Goal: Task Accomplishment & Management: Use online tool/utility

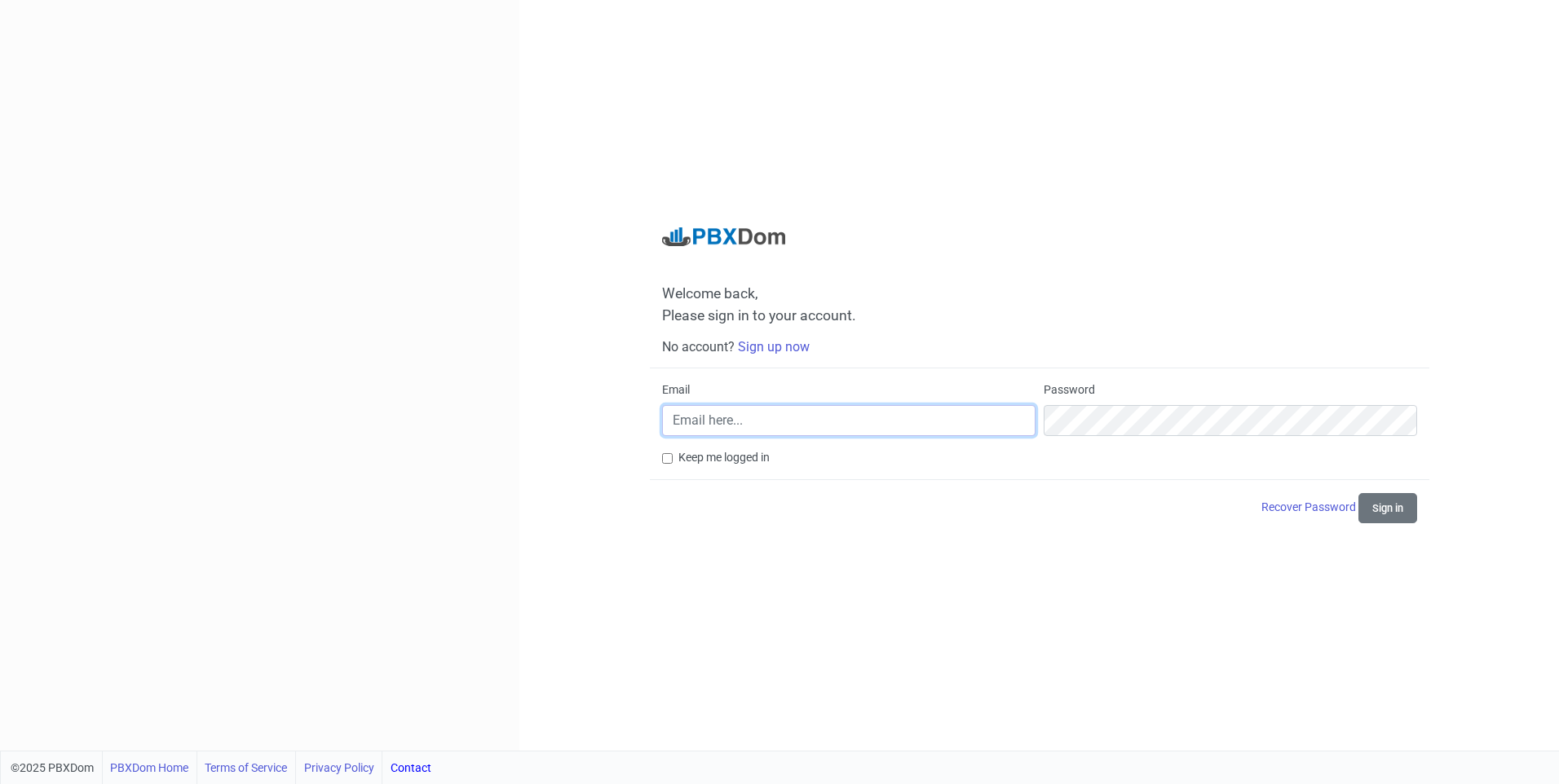
drag, startPoint x: 849, startPoint y: 425, endPoint x: 831, endPoint y: 422, distance: 18.2
click at [834, 425] on input "Email" at bounding box center [849, 421] width 374 height 31
type input "[EMAIL_ADDRESS][DOMAIN_NAME]"
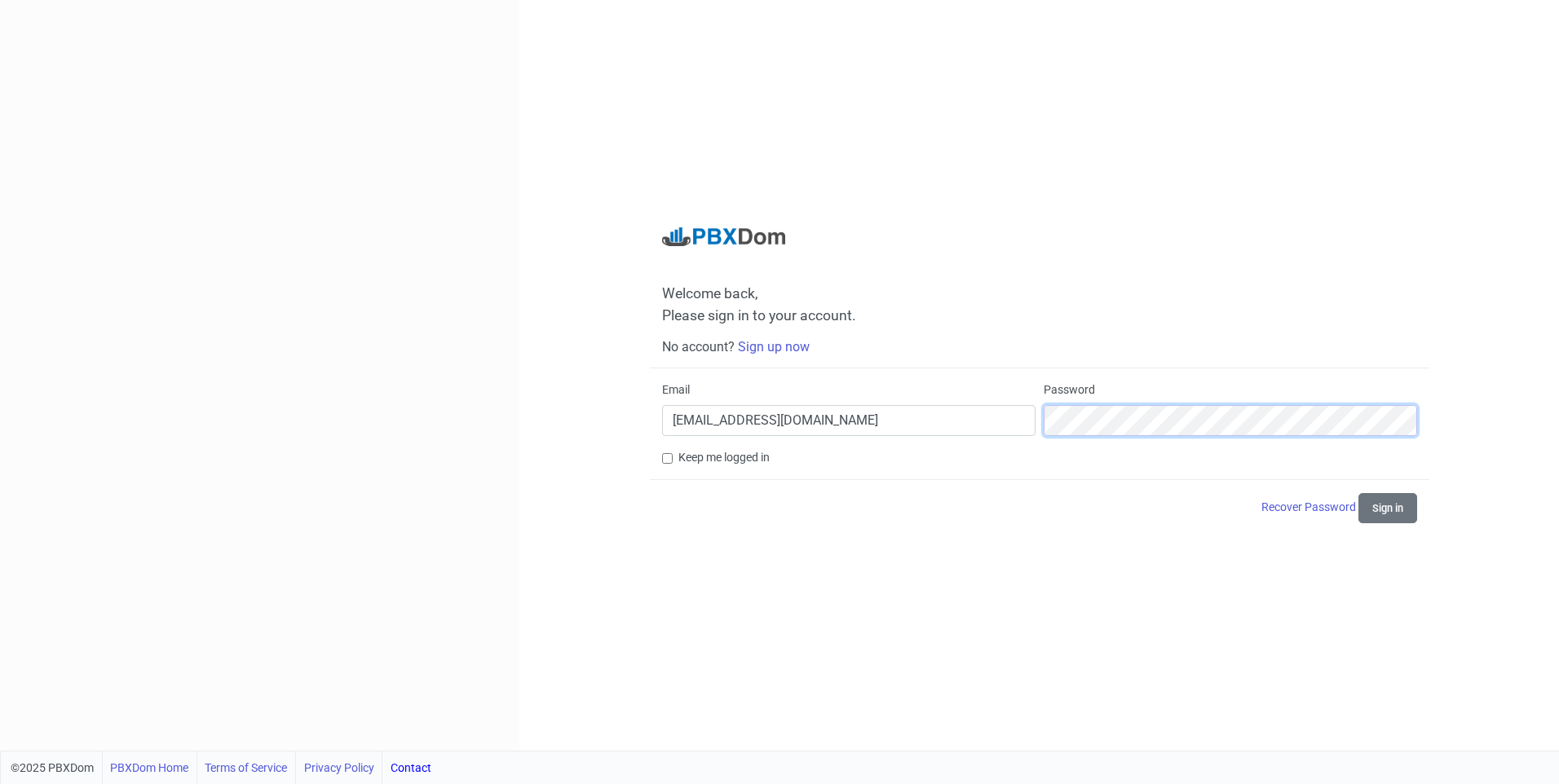
click at [1358, 494] on button "Sign in" at bounding box center [1388, 509] width 59 height 30
click at [1406, 504] on button "Sign in" at bounding box center [1388, 509] width 59 height 30
click at [1358, 494] on button "Sign in" at bounding box center [1388, 509] width 59 height 30
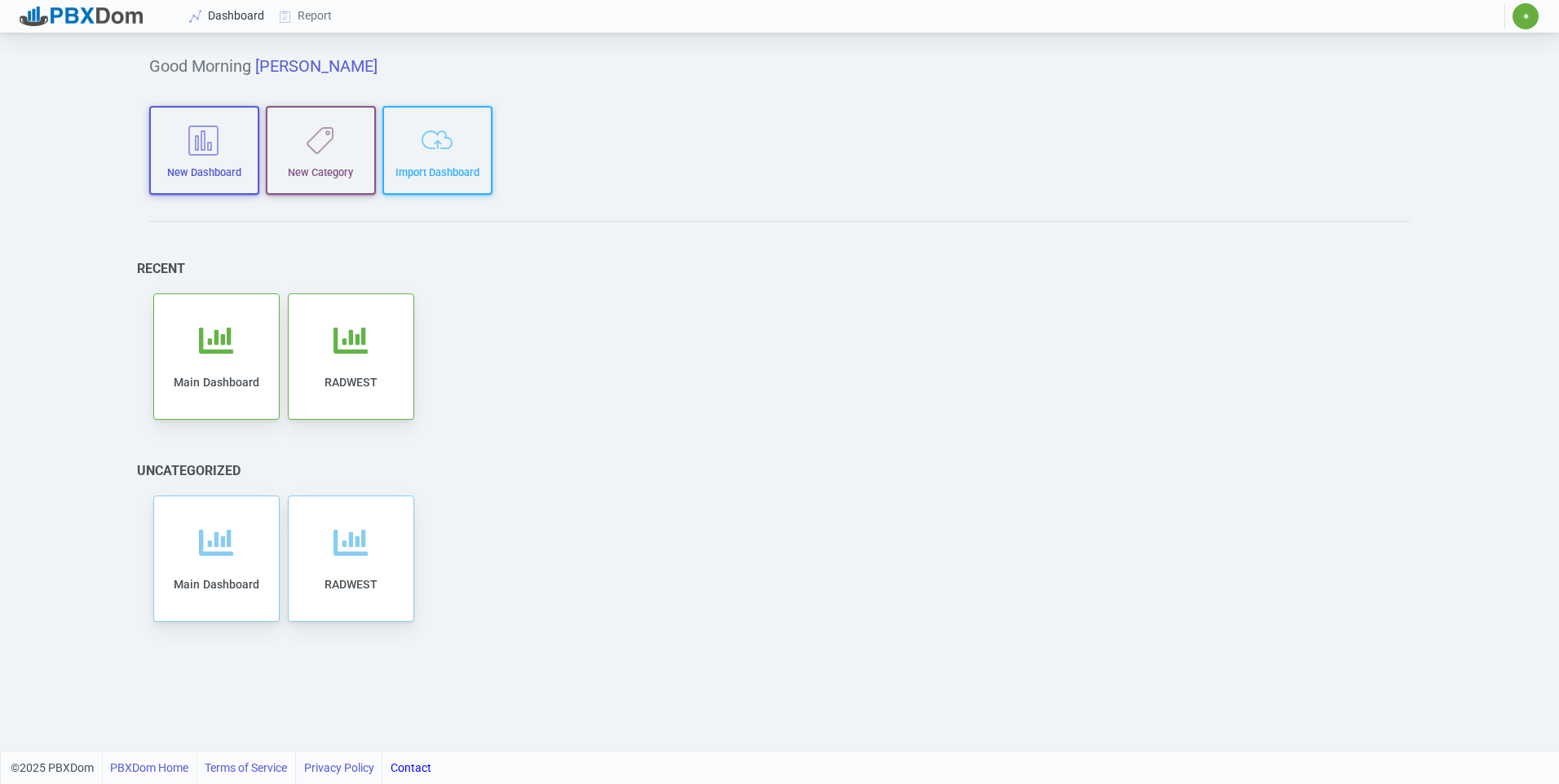
click at [214, 12] on link "Dashboard" at bounding box center [228, 16] width 90 height 30
click at [301, 13] on link "Report" at bounding box center [306, 16] width 68 height 30
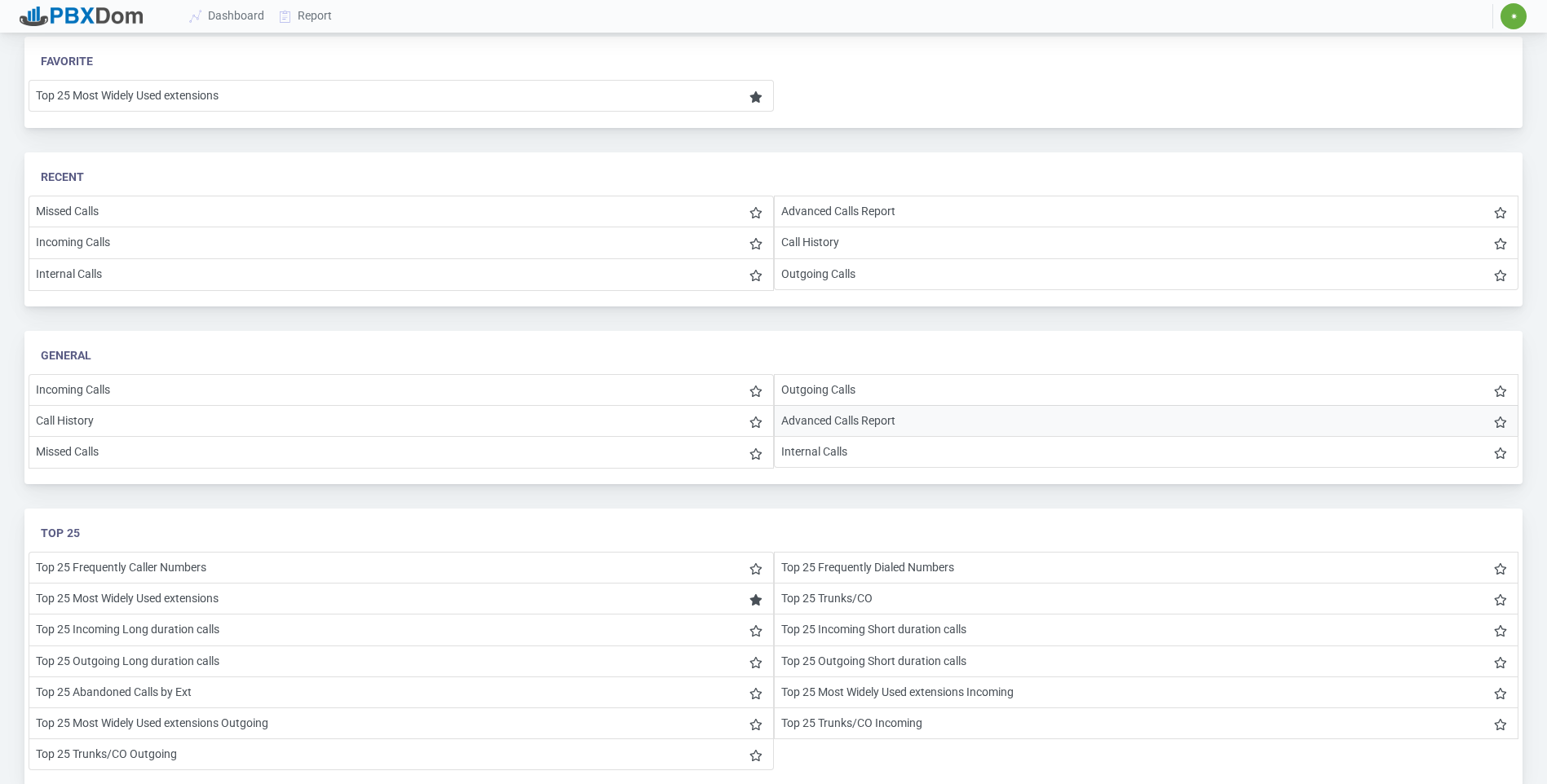
click at [812, 430] on li "Advanced Calls Report" at bounding box center [1147, 421] width 746 height 32
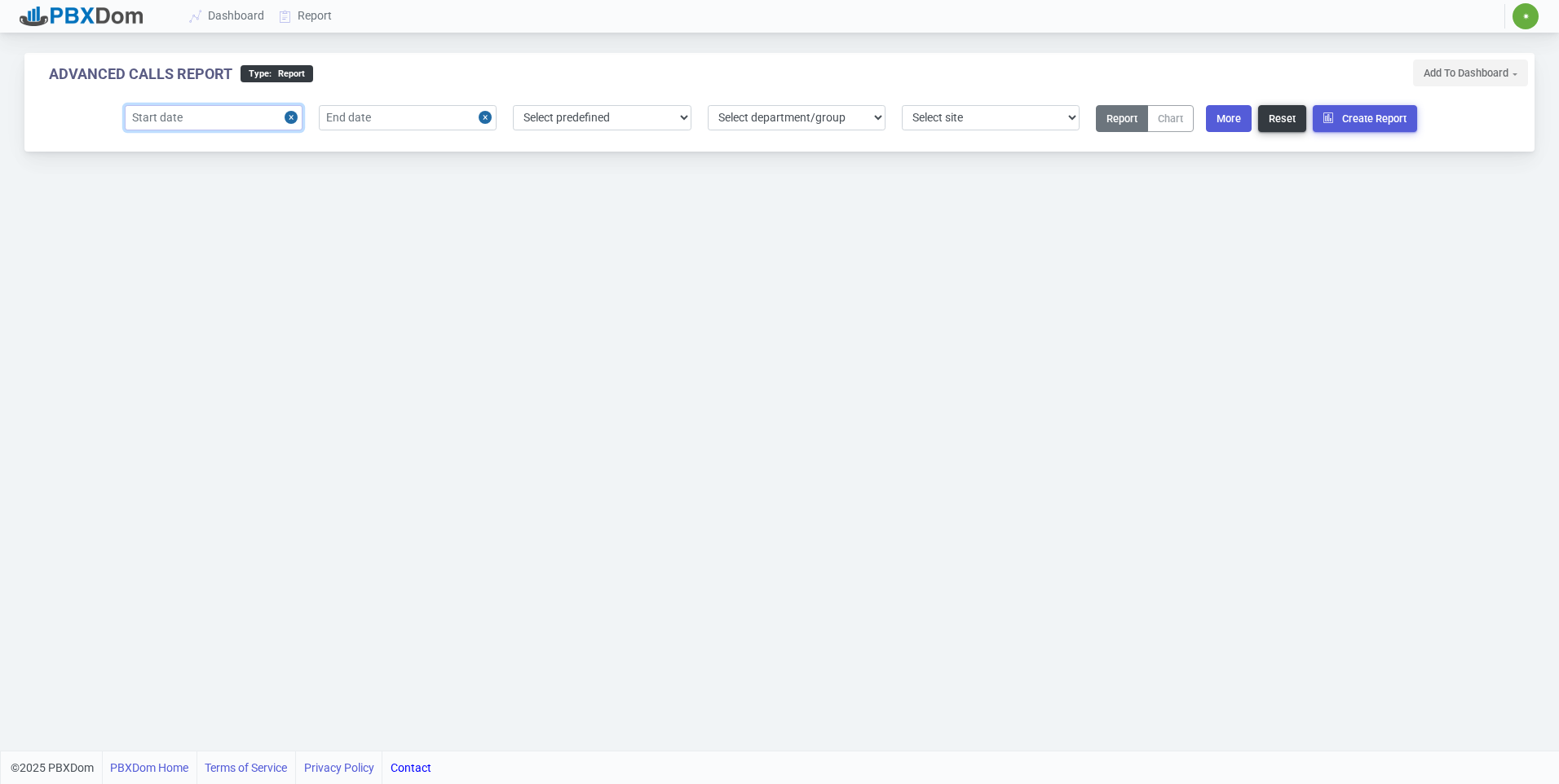
click at [269, 123] on input "text" at bounding box center [214, 118] width 178 height 25
click at [173, 240] on div "6" at bounding box center [170, 245] width 22 height 22
type input "[DATE]"
click at [463, 118] on input "text" at bounding box center [408, 118] width 178 height 25
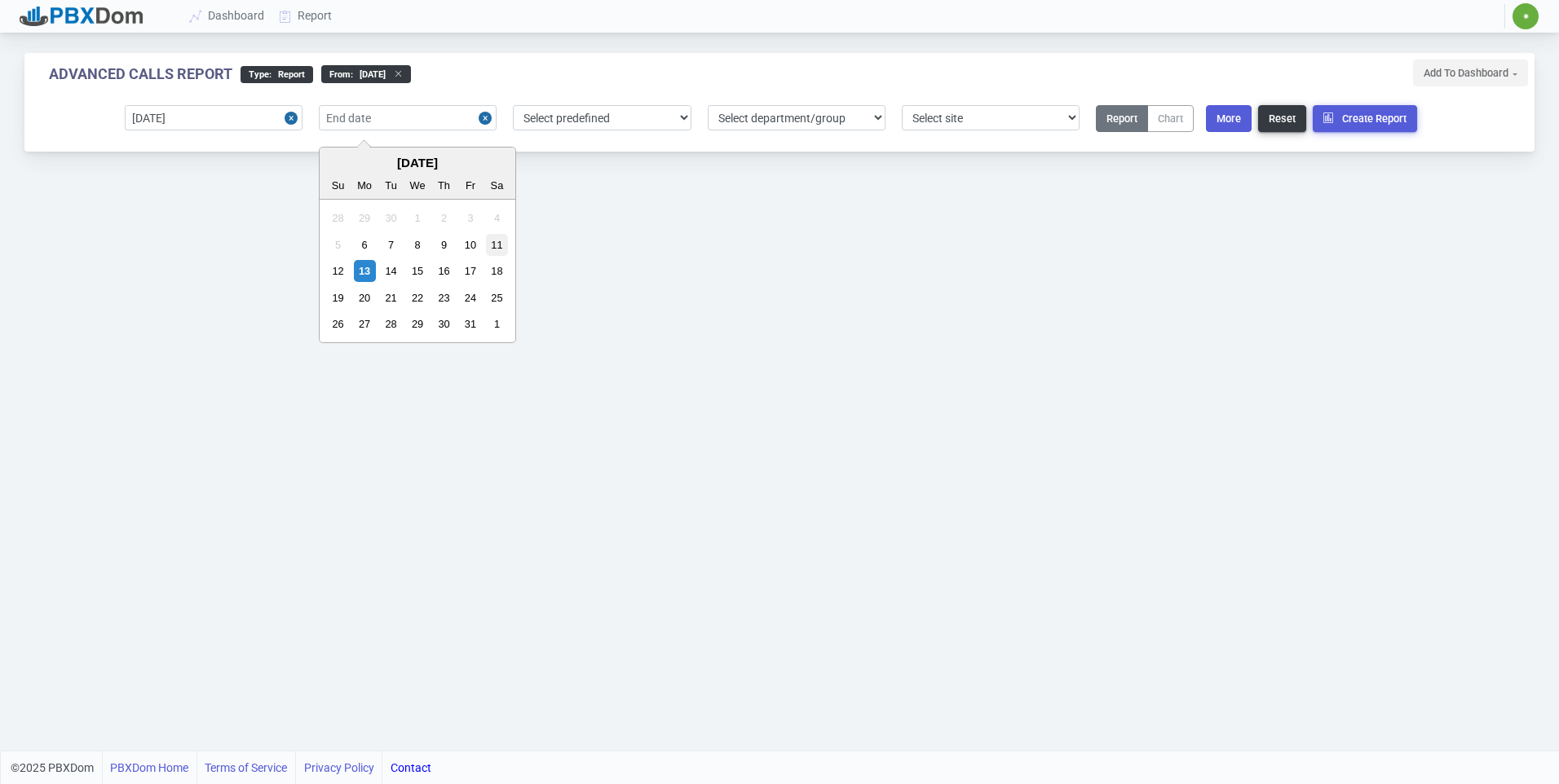
click at [498, 249] on div "11" at bounding box center [497, 245] width 22 height 22
type input "[DATE]"
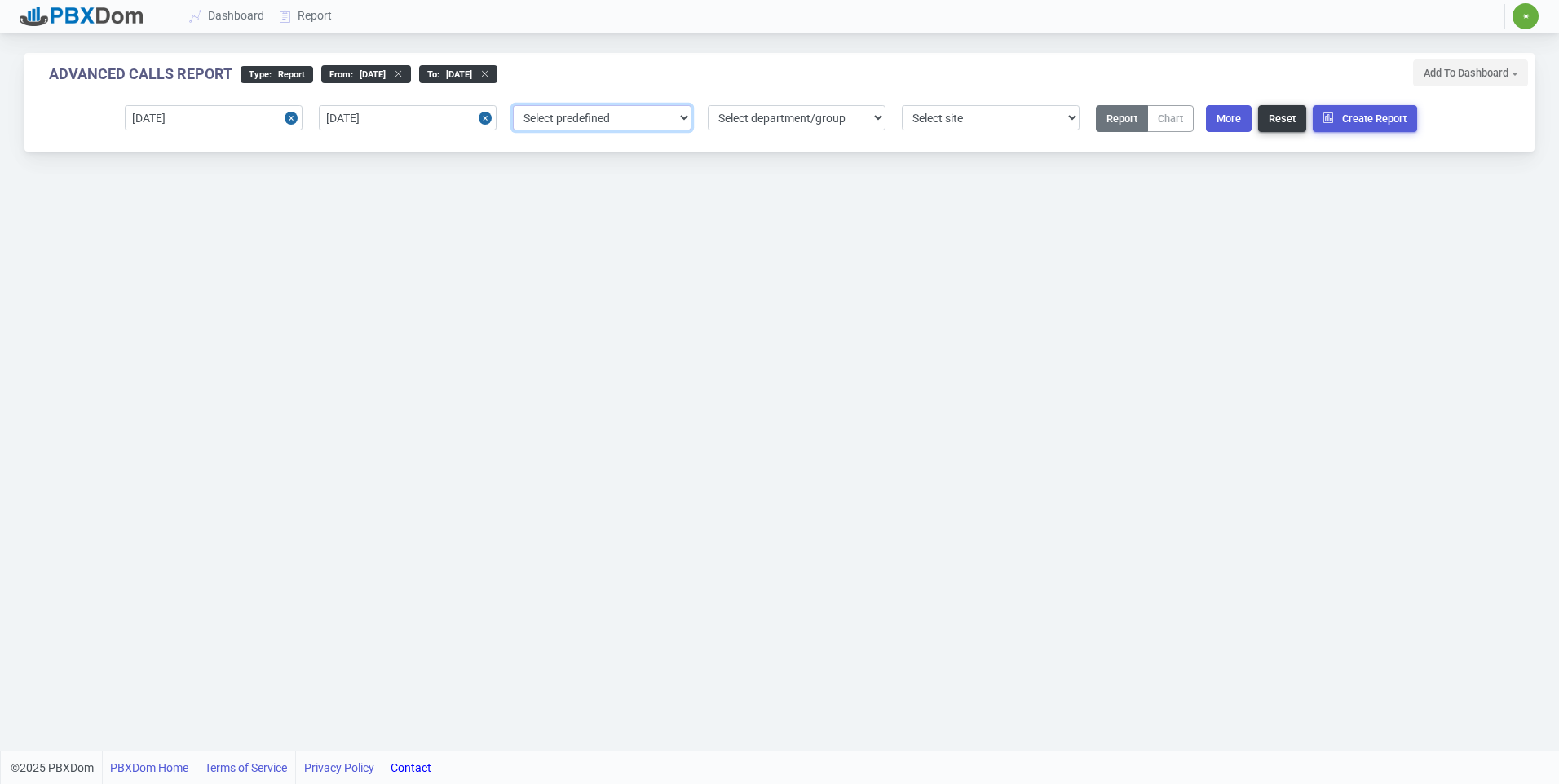
click at [632, 117] on select "Select predefined [DATE] [DATE] Current Year Current Month Current Week Previou…" at bounding box center [602, 118] width 178 height 25
click at [931, 114] on select "Select site 1" at bounding box center [991, 118] width 178 height 25
select select "1"
click at [902, 105] on select "Select site 1" at bounding box center [991, 118] width 178 height 25
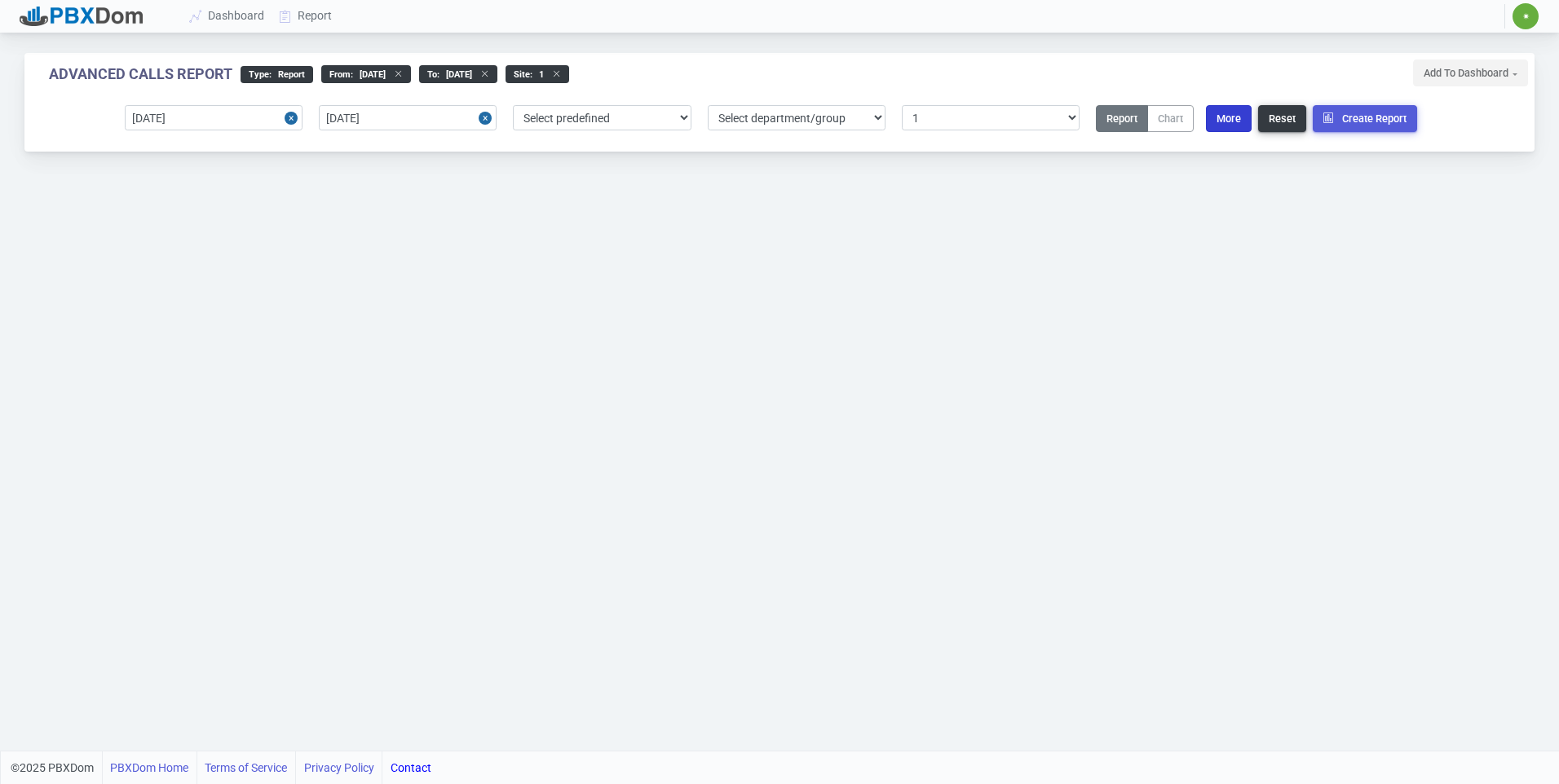
click at [1242, 122] on button "More" at bounding box center [1228, 118] width 45 height 27
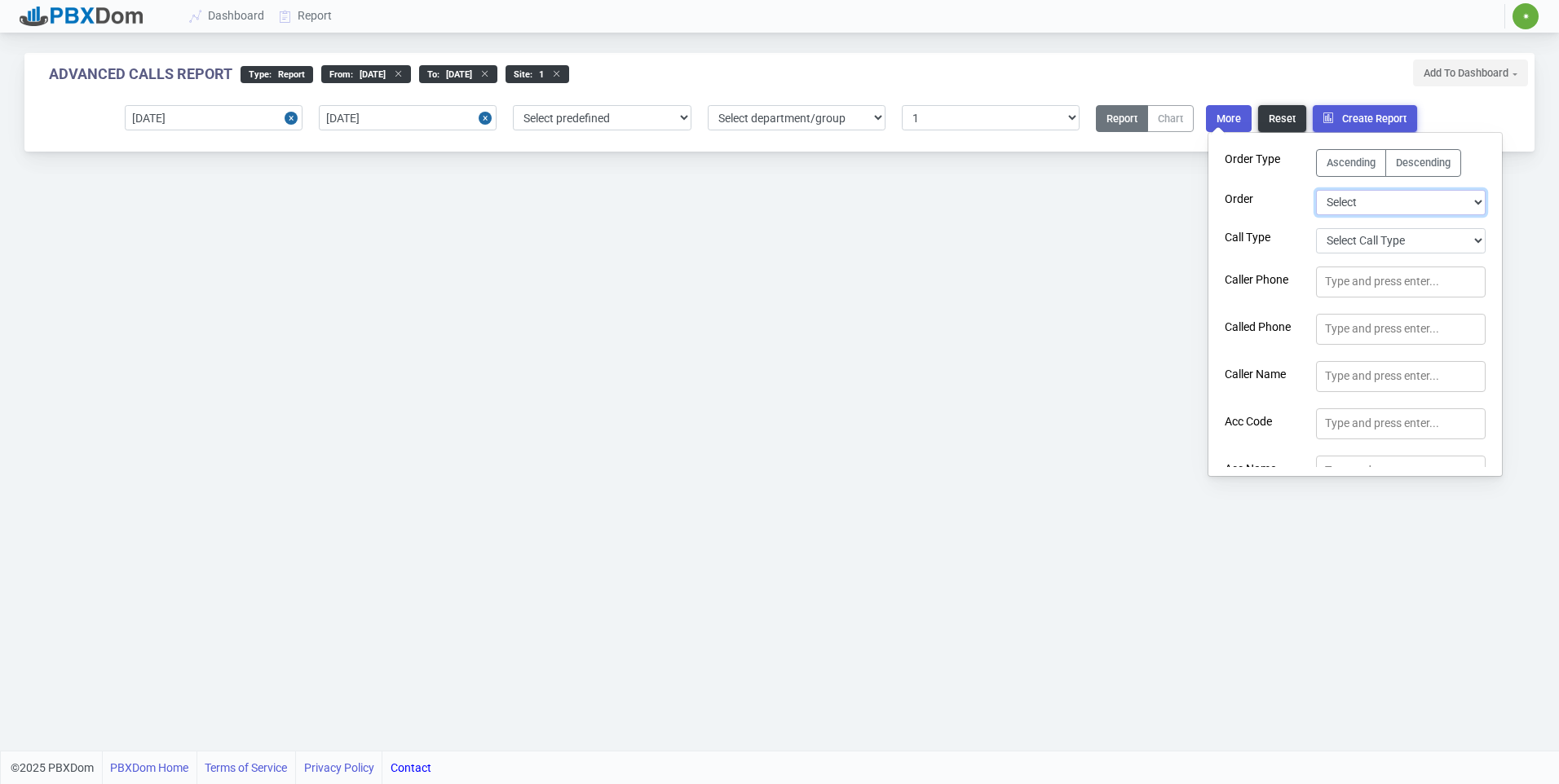
click at [1387, 196] on select "Select Duration Extension User Logged In Call Date Time Account Code Account Co…" at bounding box center [1400, 202] width 170 height 25
click at [1391, 242] on select "Select Call Type Incoming Outgoing Internal Abandoned All" at bounding box center [1400, 241] width 170 height 25
select select "0"
click at [1316, 228] on select "Select Call Type Incoming Outgoing Internal Abandoned All" at bounding box center [1400, 241] width 170 height 25
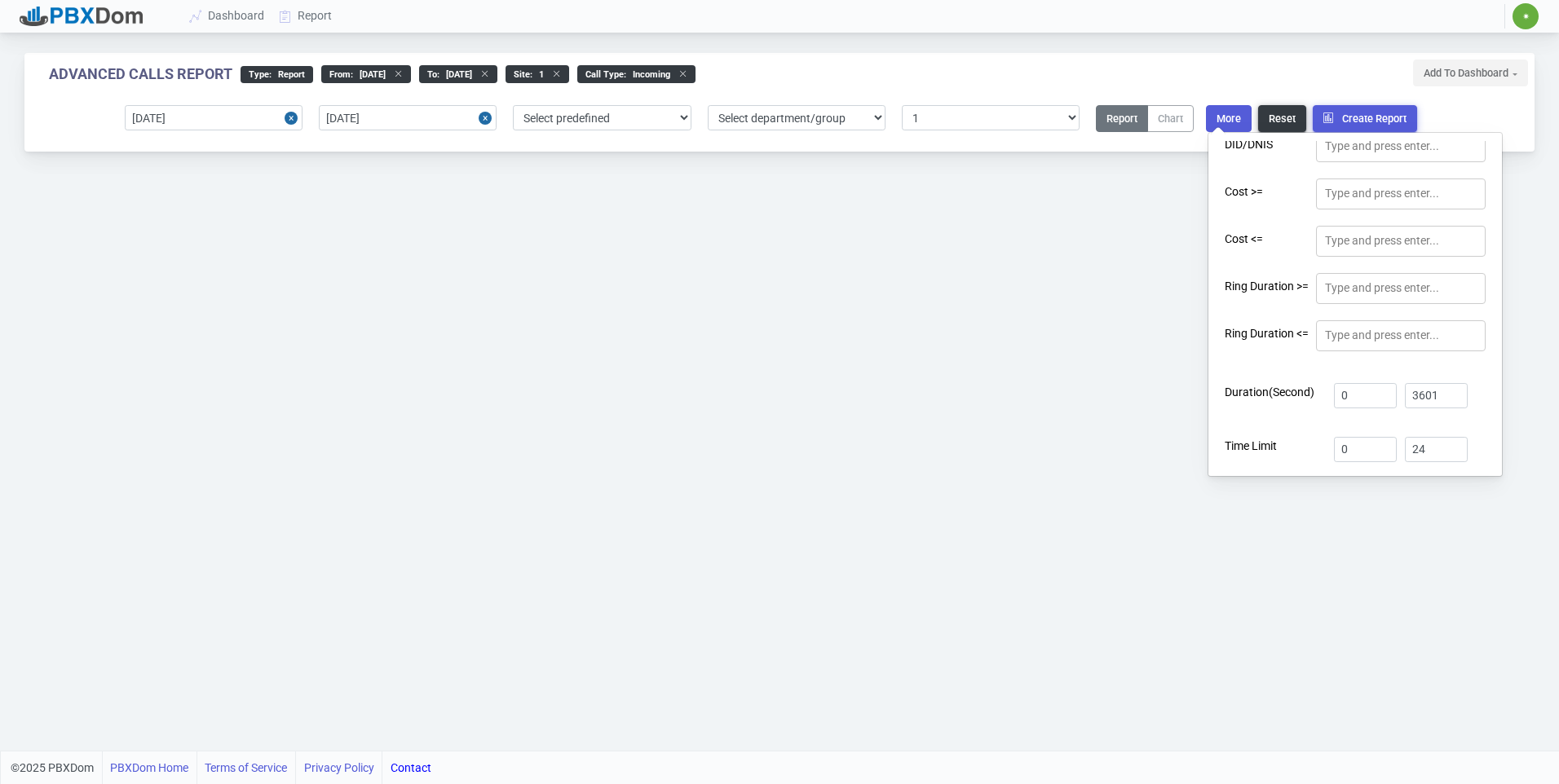
scroll to position [536, 0]
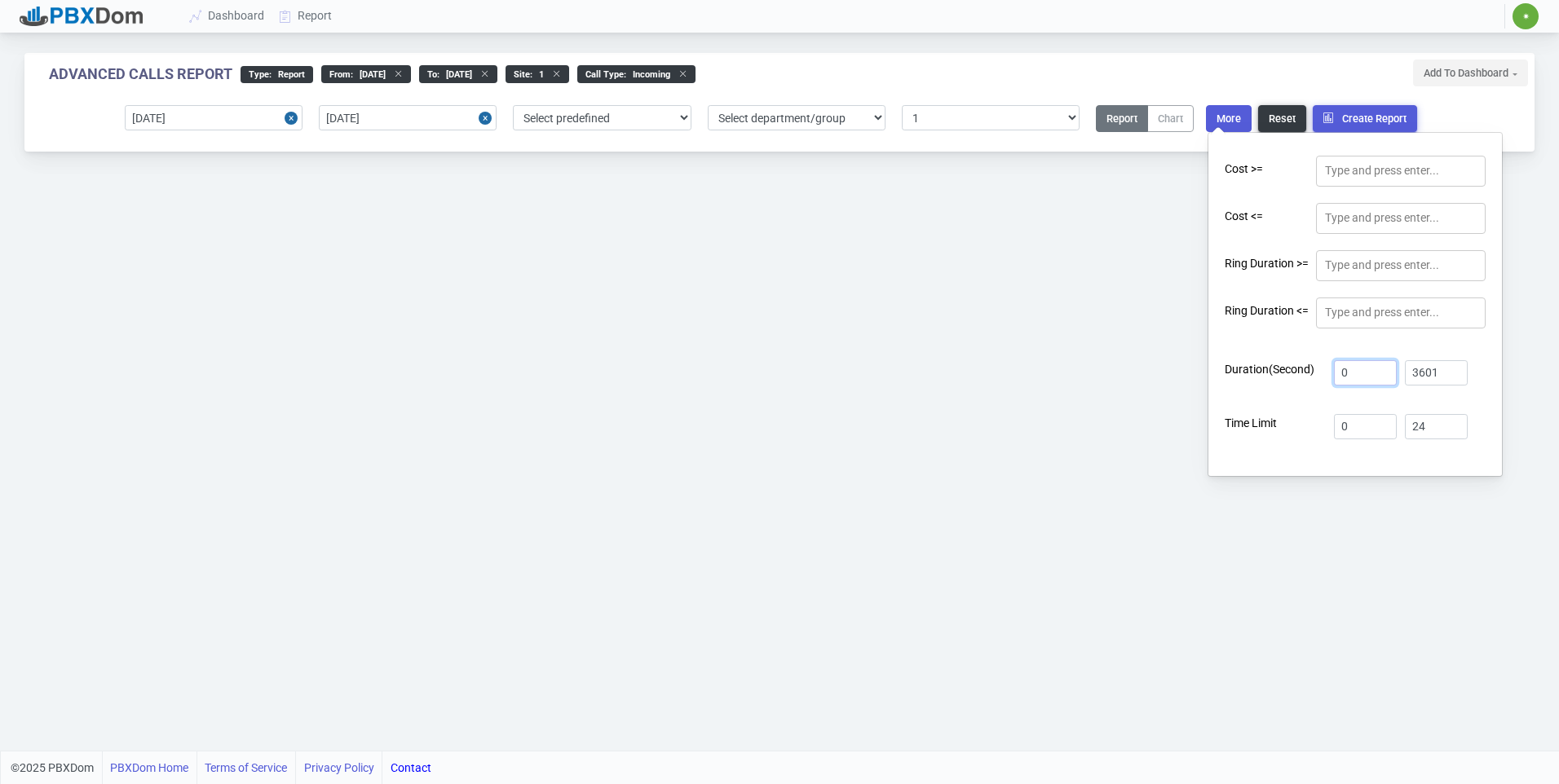
drag, startPoint x: 1363, startPoint y: 369, endPoint x: 1256, endPoint y: 368, distance: 107.0
click at [1260, 369] on div "Duration(Second) 0 3601" at bounding box center [1355, 373] width 277 height 25
type input "1"
click at [1300, 325] on div "Ring Duration <= Type and press enter..." at bounding box center [1355, 314] width 277 height 34
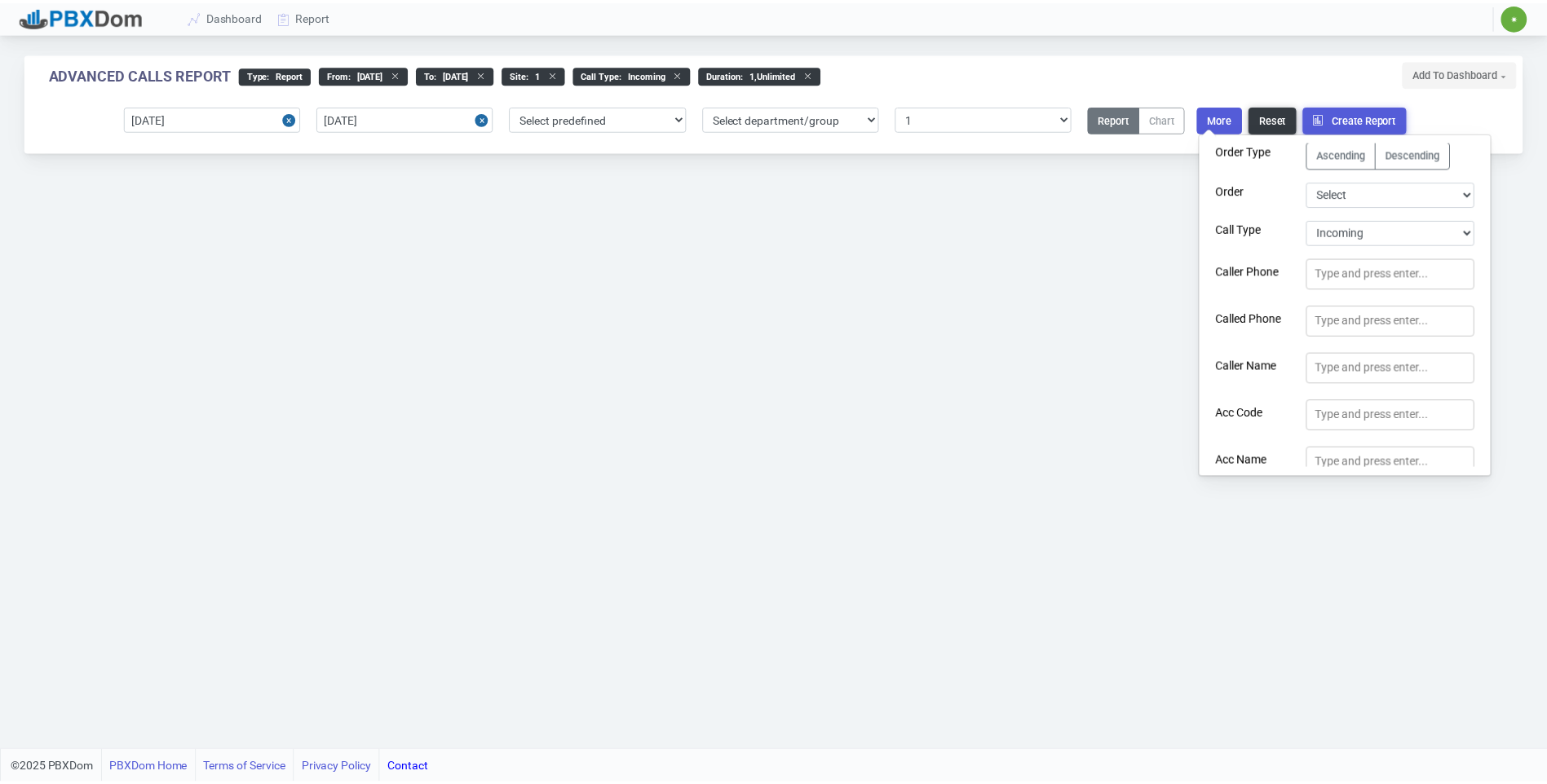
scroll to position [0, 0]
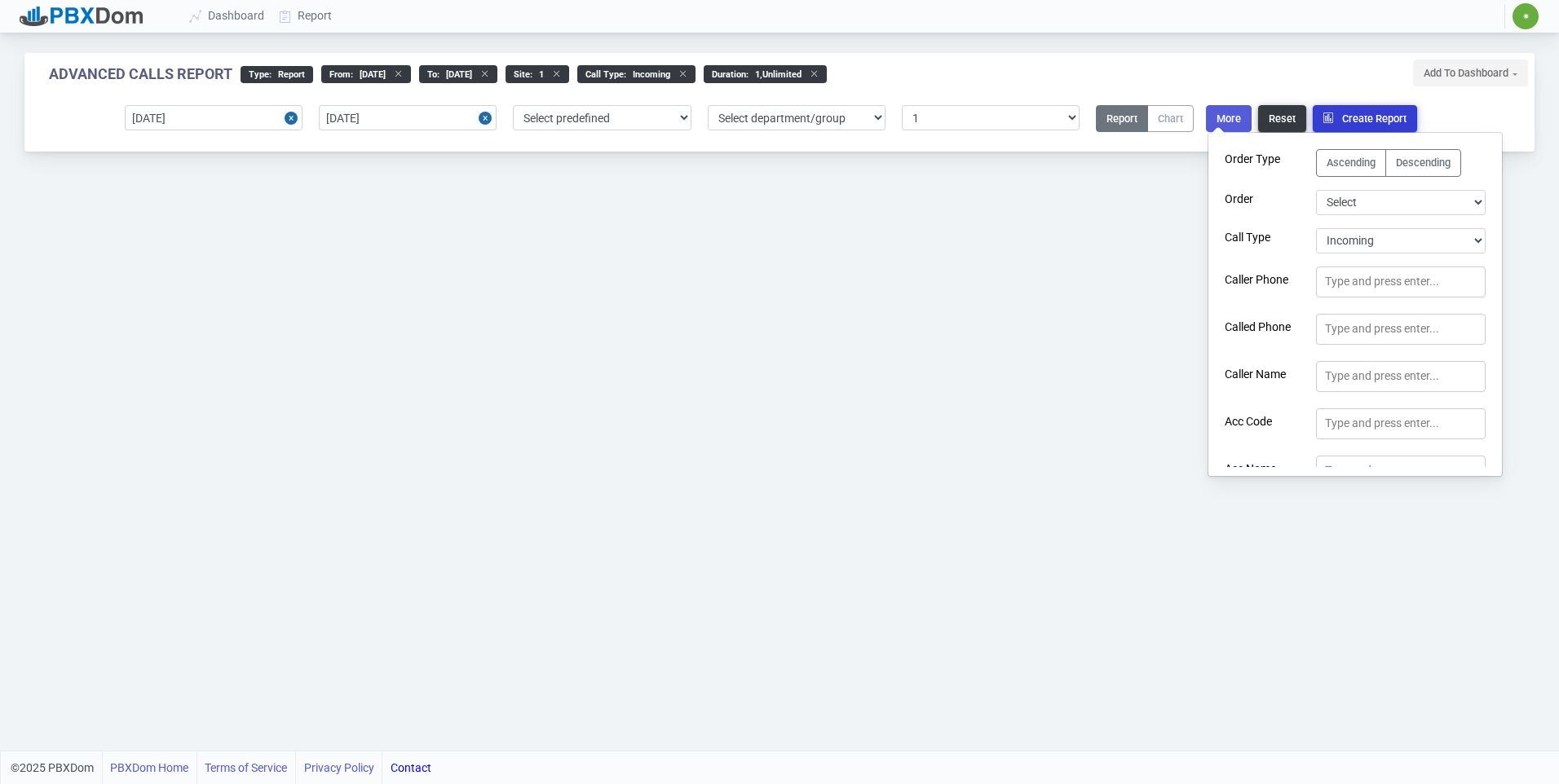
click at [1360, 118] on button "Create Report" at bounding box center [1365, 118] width 104 height 27
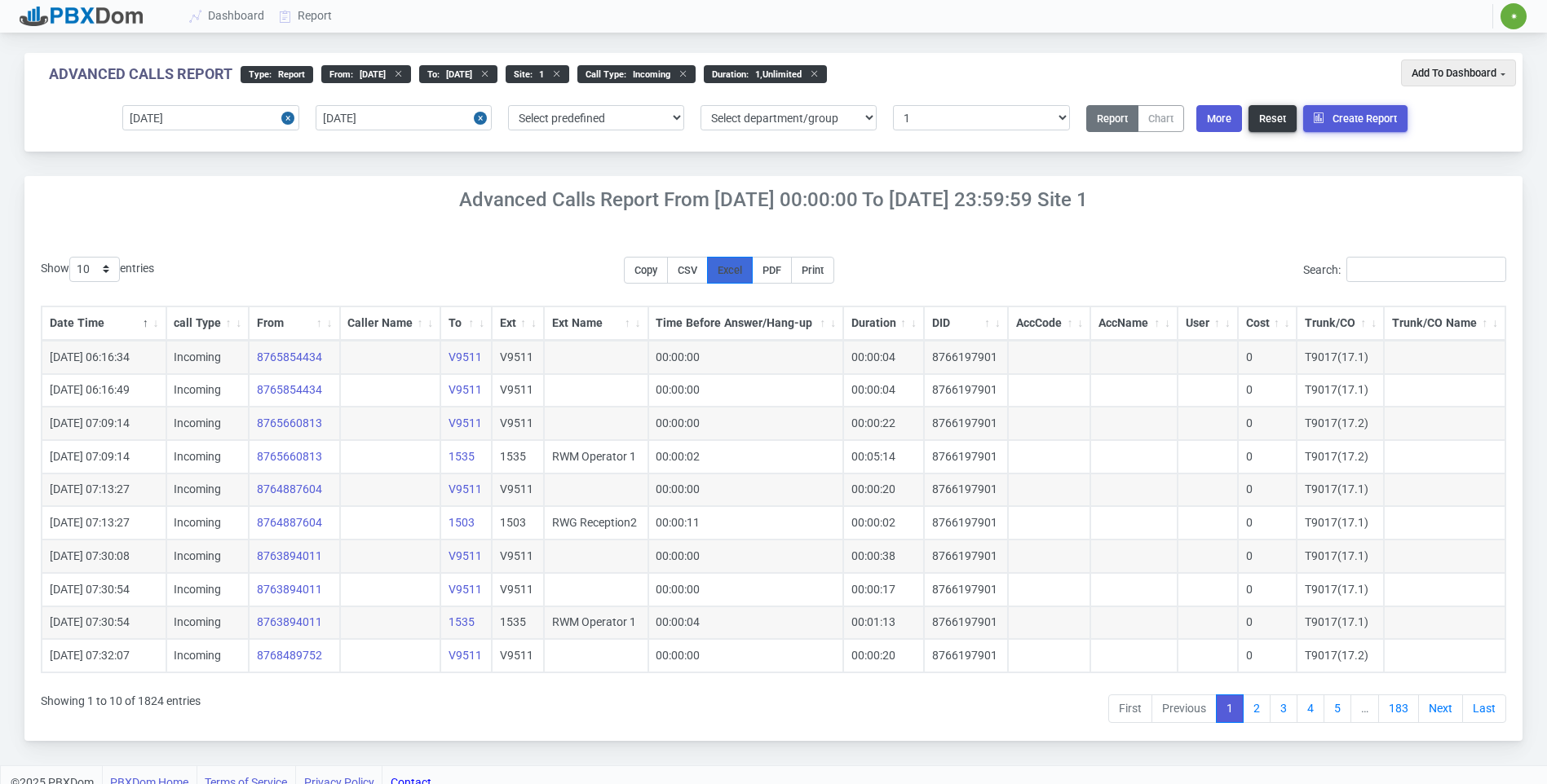
click at [740, 271] on span "Excel" at bounding box center [730, 270] width 24 height 13
click at [1243, 200] on h4 "Advanced Calls Report From [DATE] 00:00:00 to [DATE] 23:59:59 Site 1" at bounding box center [774, 200] width 1498 height 24
click at [1224, 122] on button "More" at bounding box center [1219, 118] width 45 height 27
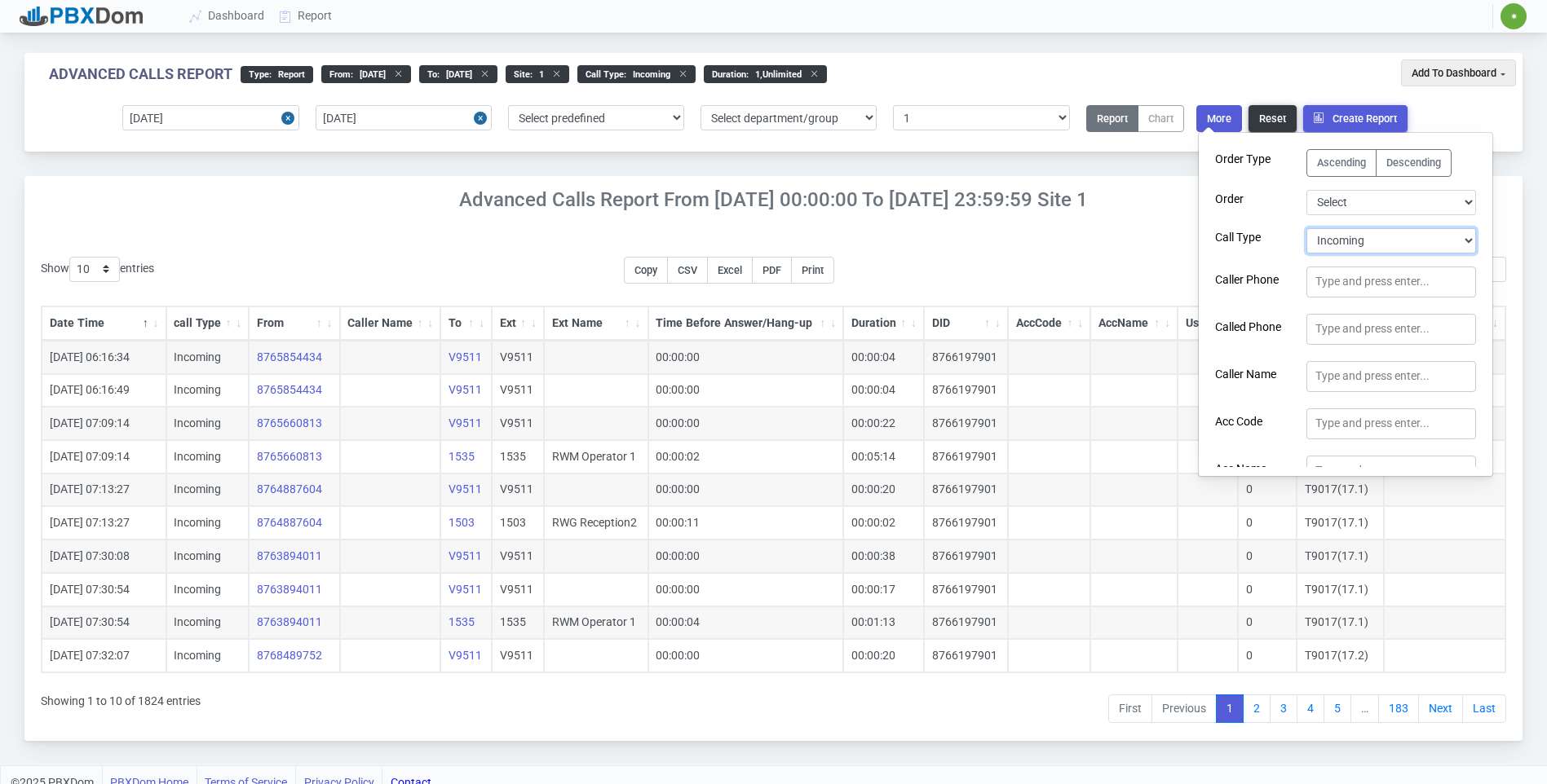
click at [1324, 243] on select "Select Call Type Incoming Outgoing Internal Abandoned All" at bounding box center [1392, 241] width 170 height 25
select select "1"
click at [1307, 228] on select "Select Call Type Incoming Outgoing Internal Abandoned All" at bounding box center [1392, 241] width 170 height 25
click at [1356, 105] on button "Create Report" at bounding box center [1356, 118] width 104 height 27
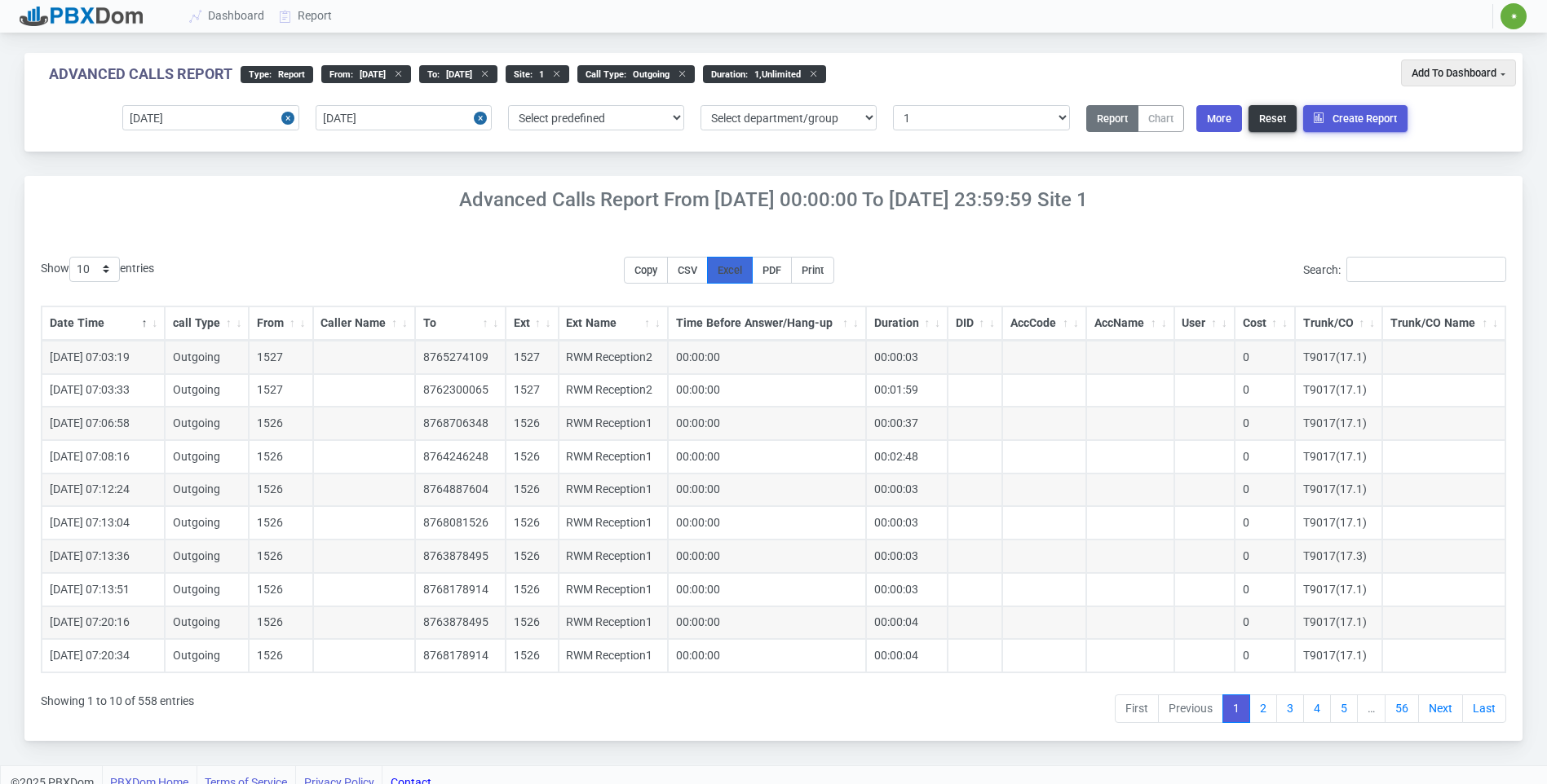
click at [739, 262] on button "Excel" at bounding box center [730, 270] width 45 height 27
click at [312, 9] on link "Report" at bounding box center [306, 16] width 68 height 30
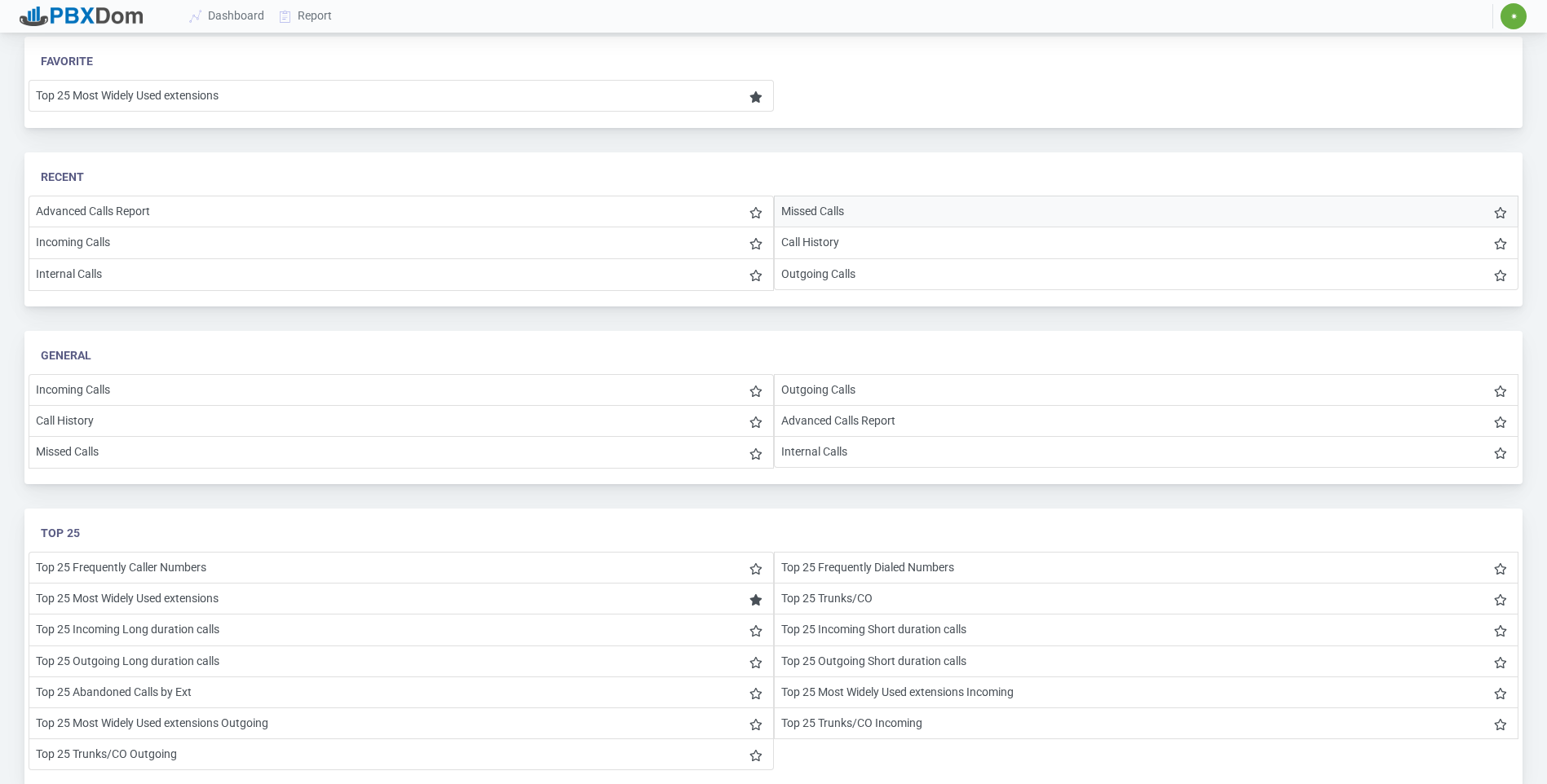
click at [816, 209] on li "Missed Calls" at bounding box center [1147, 212] width 746 height 32
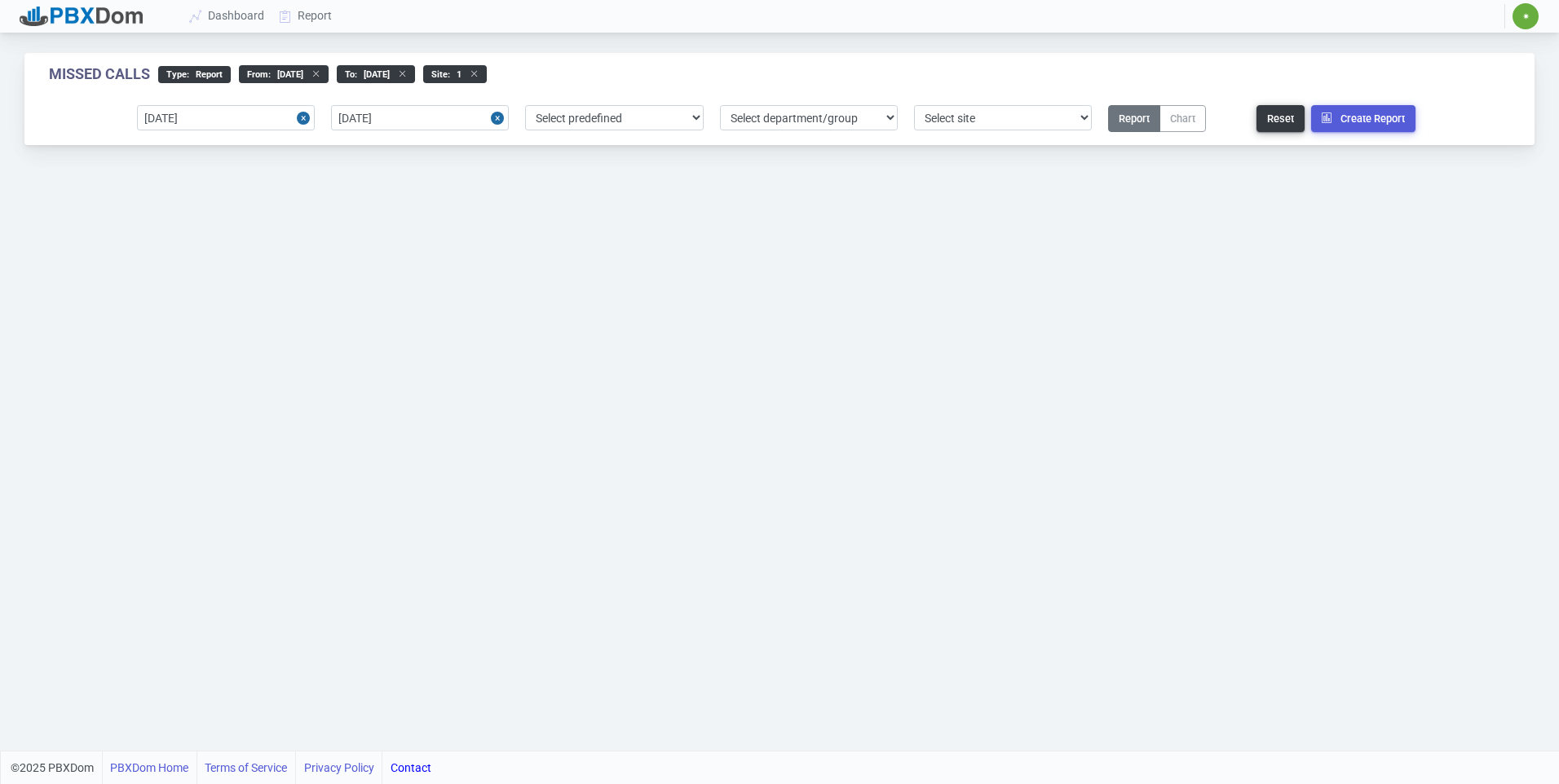
select select "1"
click at [303, 16] on link "Report" at bounding box center [306, 16] width 68 height 30
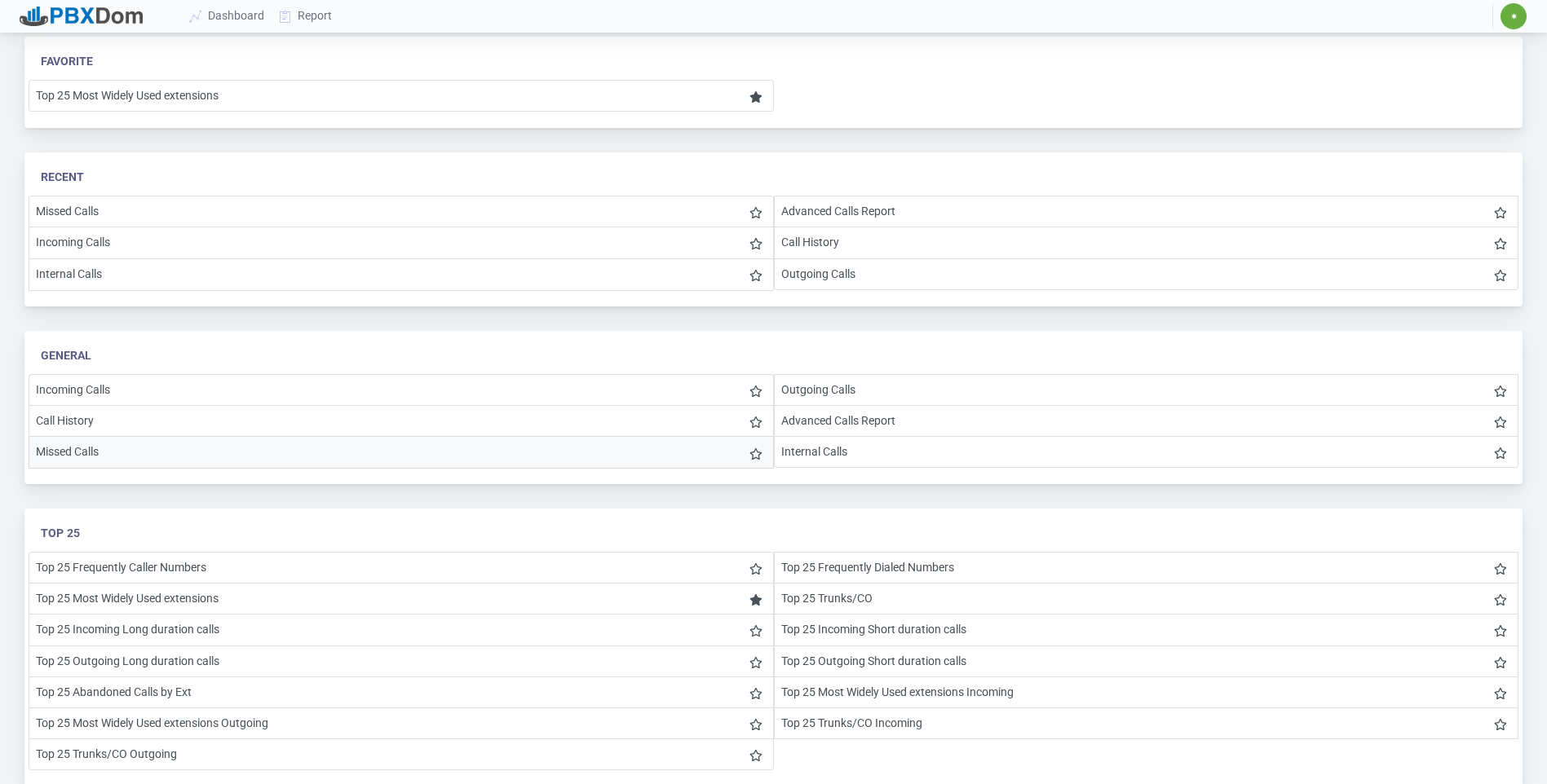
click at [64, 450] on li "Missed Calls" at bounding box center [401, 452] width 746 height 33
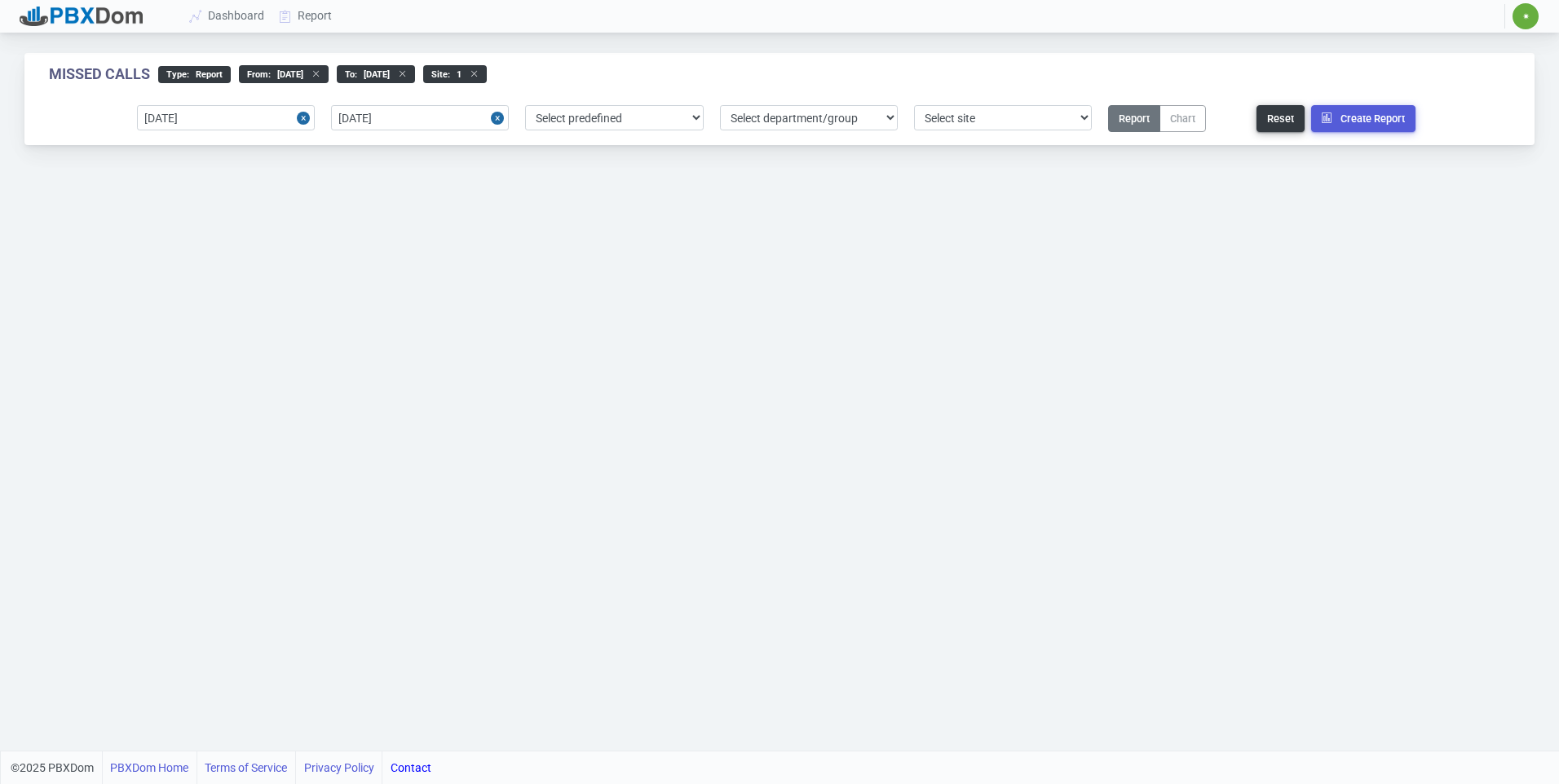
select select "1"
click at [1343, 120] on button "Create Report" at bounding box center [1363, 118] width 104 height 27
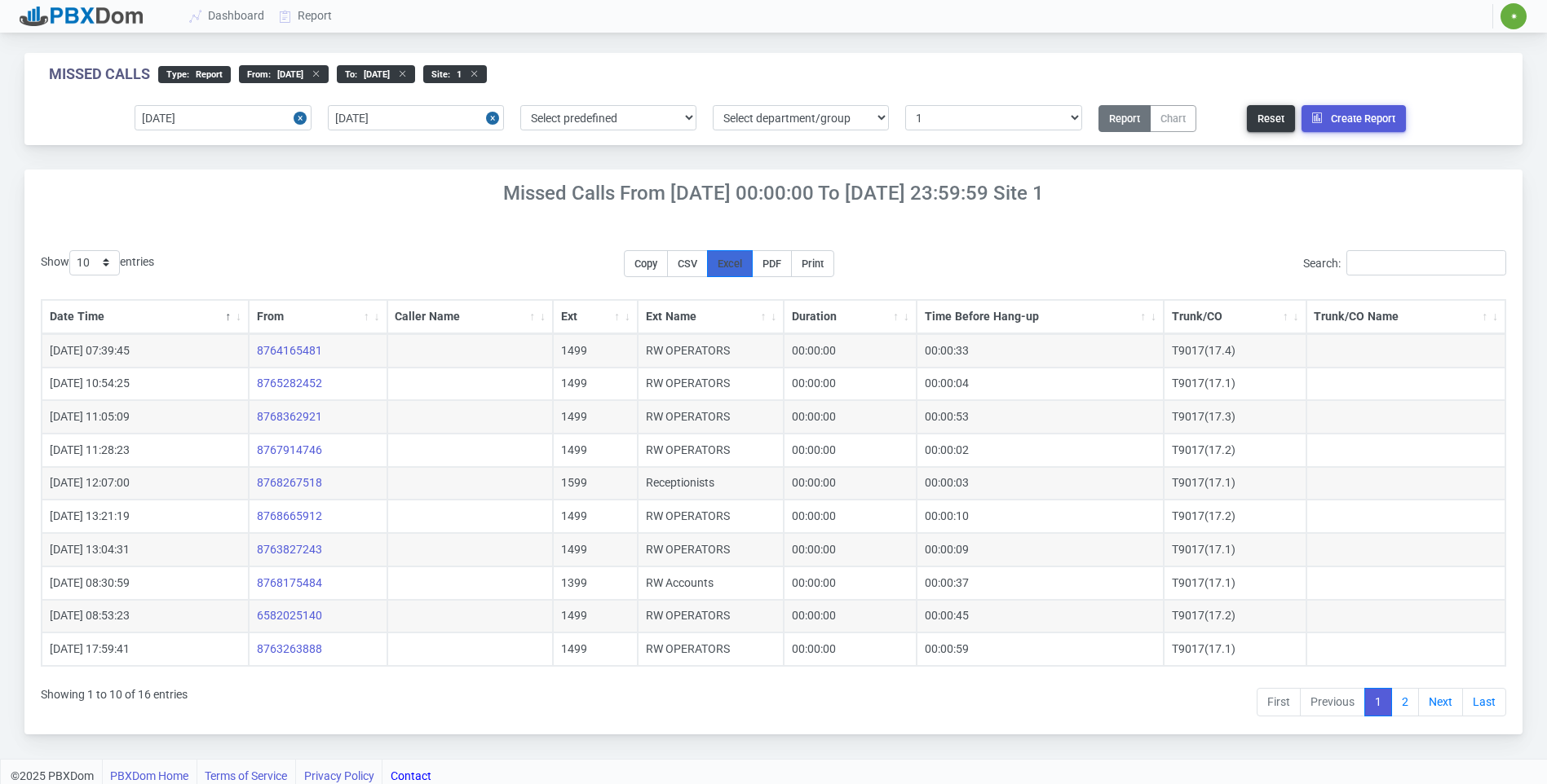
click at [726, 259] on button "Excel" at bounding box center [730, 264] width 45 height 27
